Goal: Task Accomplishment & Management: Manage account settings

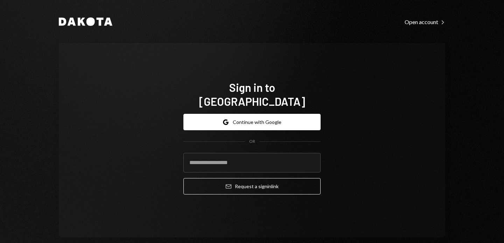
click at [219, 159] on input "email" at bounding box center [251, 163] width 137 height 20
type input "**********"
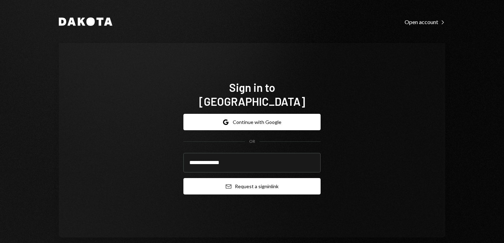
click at [237, 182] on button "Email Request a sign in link" at bounding box center [251, 186] width 137 height 16
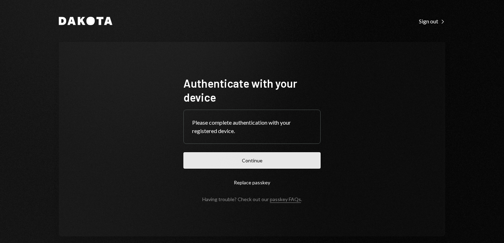
click at [251, 163] on button "Continue" at bounding box center [251, 160] width 137 height 16
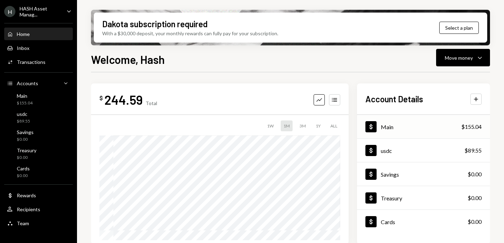
click at [407, 126] on div "Dollar Main $155.04" at bounding box center [423, 127] width 133 height 23
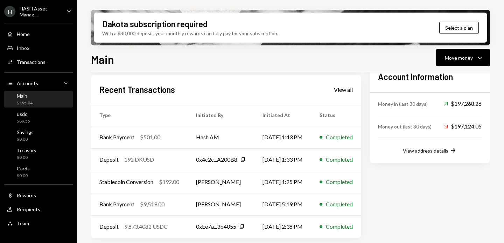
scroll to position [212, 0]
click at [169, 139] on div "Bank Payment $501.00" at bounding box center [139, 137] width 80 height 8
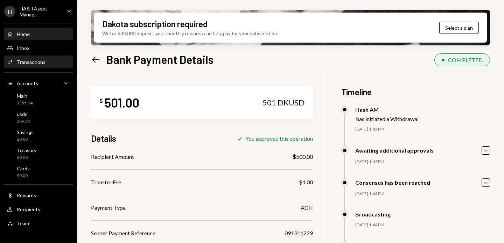
click at [40, 31] on div "Home Home" at bounding box center [38, 34] width 63 height 6
